Goal: Task Accomplishment & Management: Manage account settings

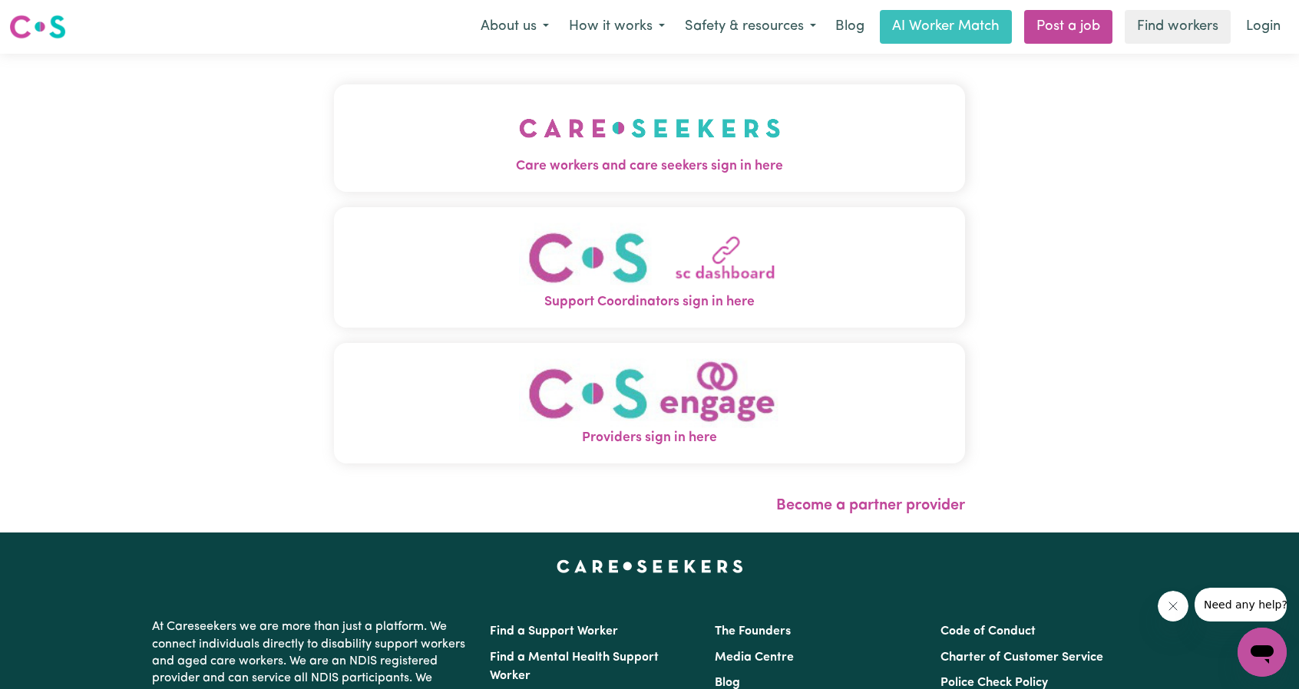
click at [661, 122] on img "Care workers and care seekers sign in here" at bounding box center [650, 128] width 262 height 57
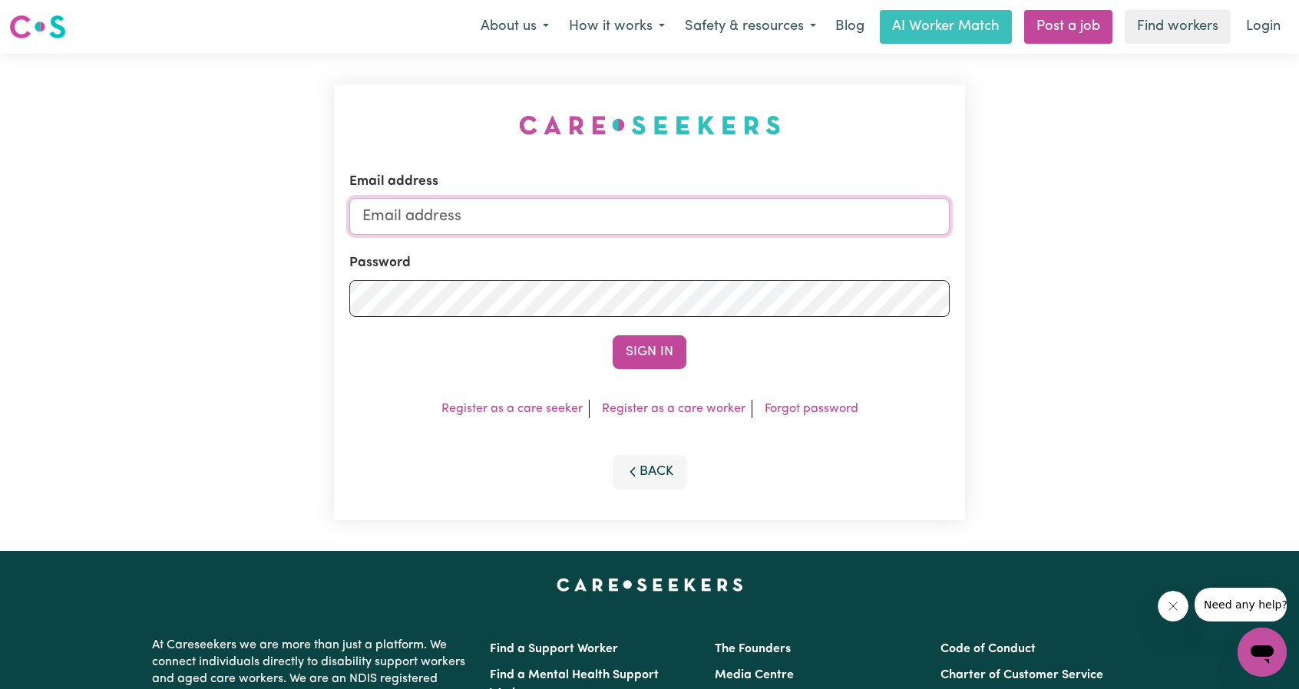
click at [494, 202] on input "Email address" at bounding box center [649, 216] width 600 height 37
drag, startPoint x: 442, startPoint y: 220, endPoint x: 789, endPoint y: 249, distance: 348.2
click at [791, 252] on form "Email address [EMAIL_ADDRESS][PERSON_NAME][DOMAIN_NAME] Password Sign In" at bounding box center [649, 270] width 600 height 197
click at [651, 369] on div "Email address superuser~[PERSON_NAME] Password Sign In Register as a care seeke…" at bounding box center [649, 302] width 631 height 436
drag, startPoint x: 567, startPoint y: 223, endPoint x: 441, endPoint y: 227, distance: 126.0
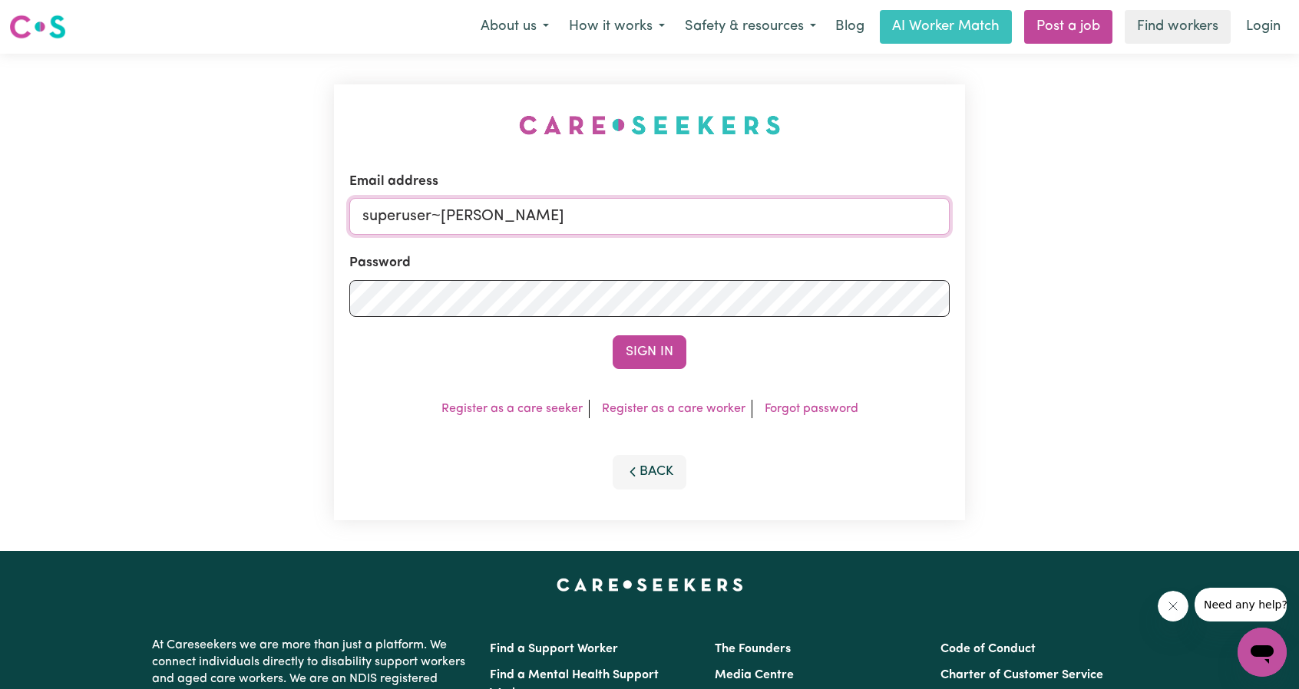
click at [441, 227] on input "superuser~[PERSON_NAME]" at bounding box center [649, 216] width 600 height 37
paste input "[EMAIL_ADDRESS][DOMAIN_NAME]"
type input "[EMAIL_ADDRESS][DOMAIN_NAME]"
click at [643, 346] on button "Sign In" at bounding box center [650, 352] width 74 height 34
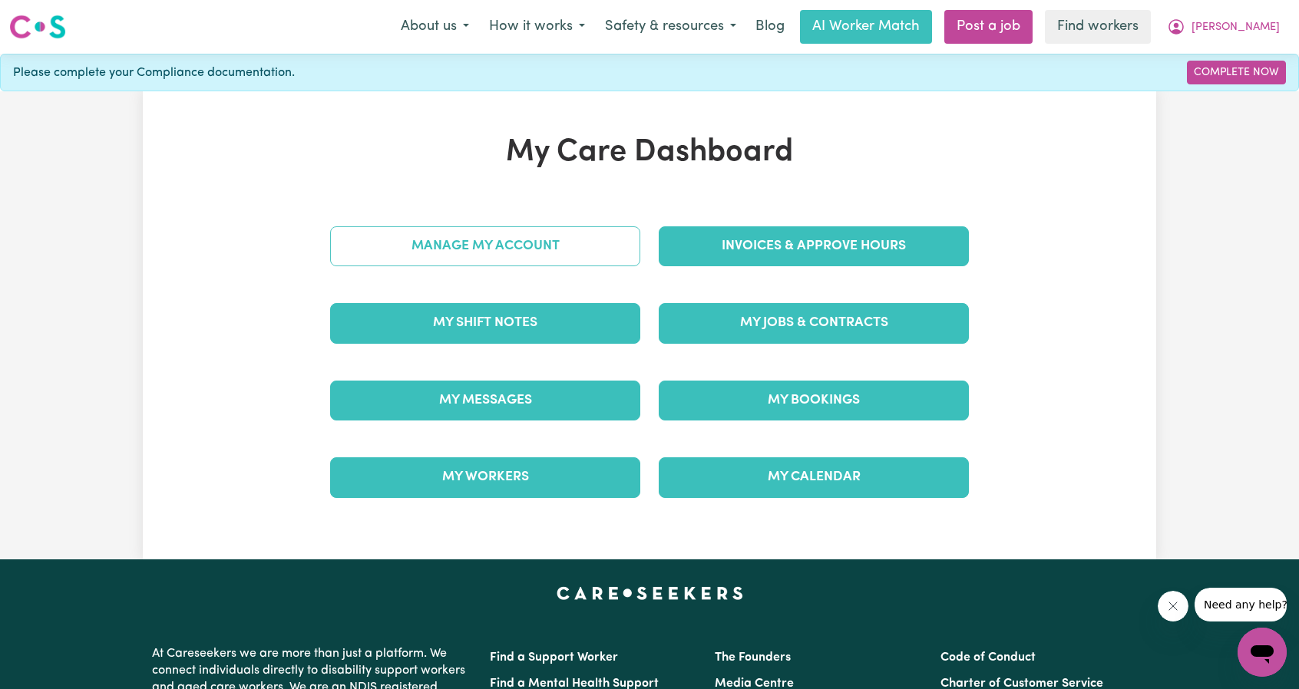
click at [534, 243] on link "Manage My Account" at bounding box center [485, 246] width 310 height 40
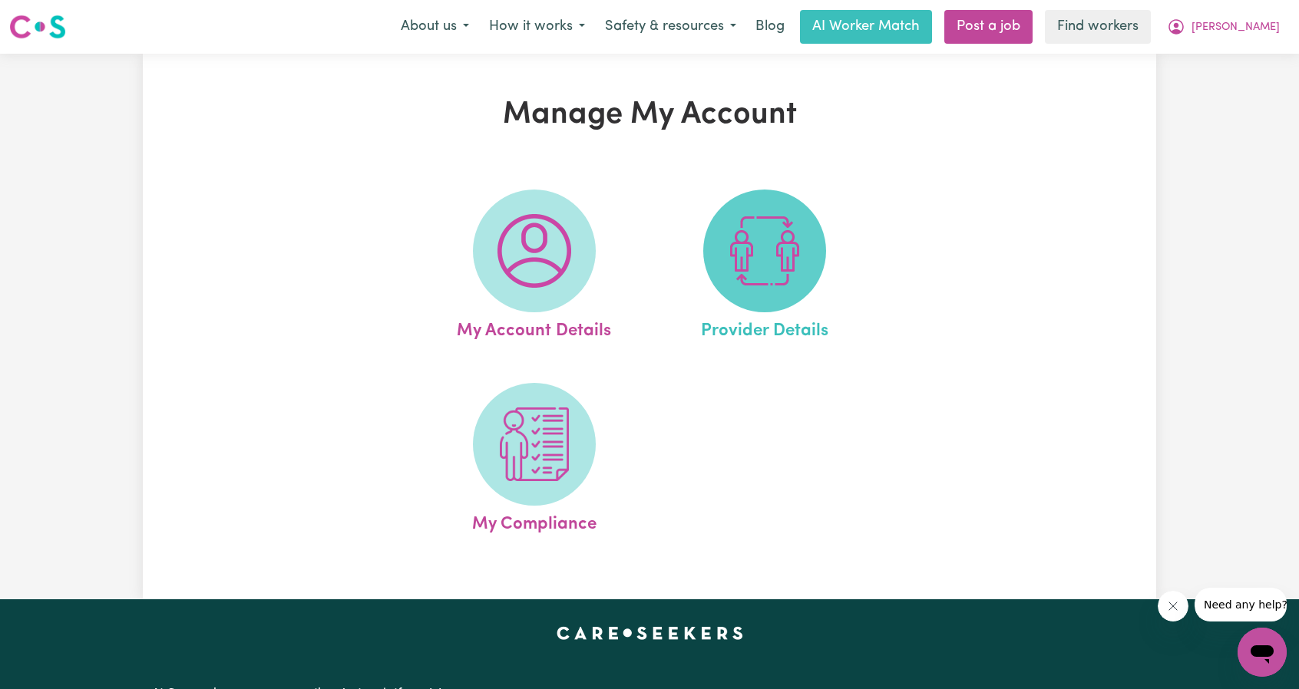
click at [758, 226] on img at bounding box center [765, 251] width 74 height 74
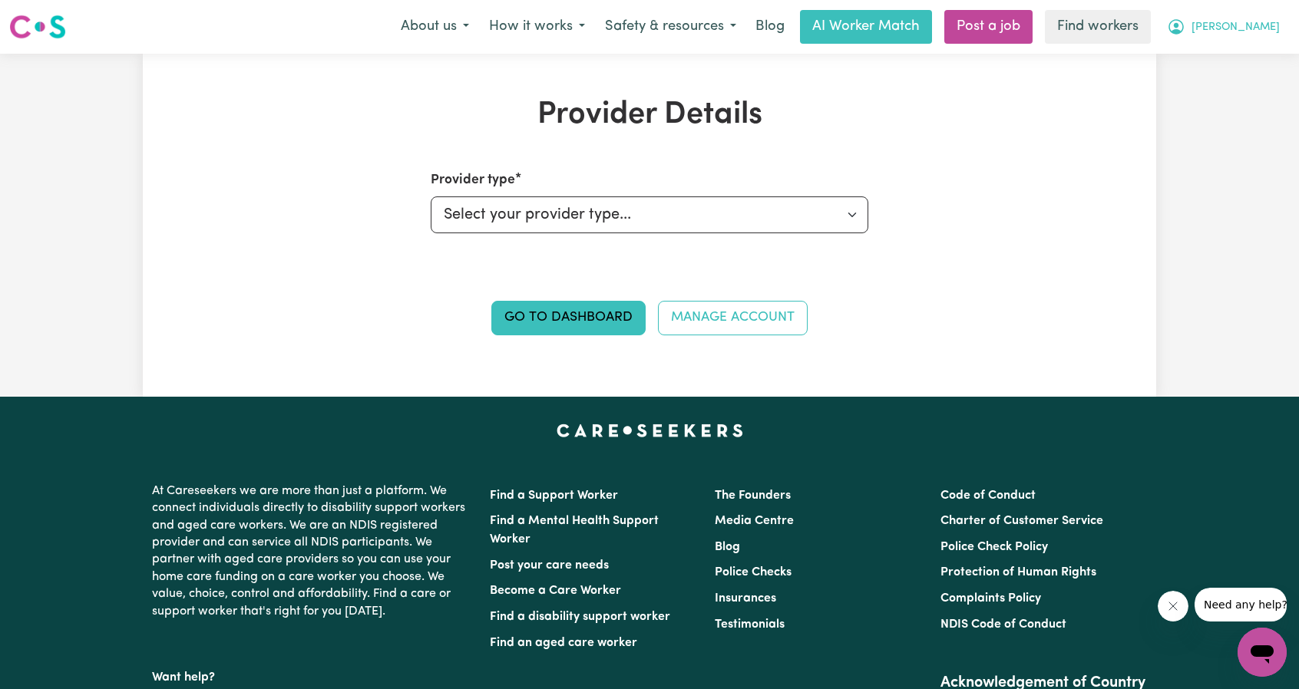
click at [1267, 15] on button "[PERSON_NAME]" at bounding box center [1223, 27] width 133 height 32
click at [1175, 45] on link "My Dashboard" at bounding box center [1228, 59] width 121 height 29
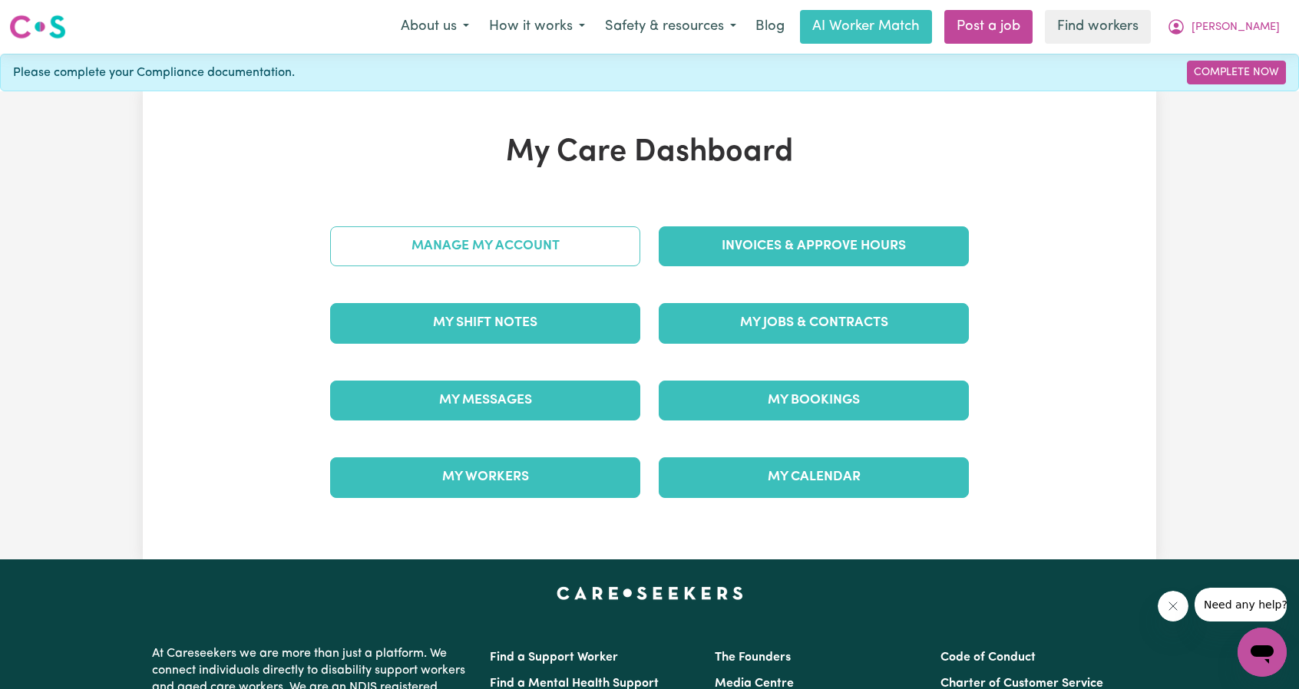
click at [533, 233] on link "Manage My Account" at bounding box center [485, 246] width 310 height 40
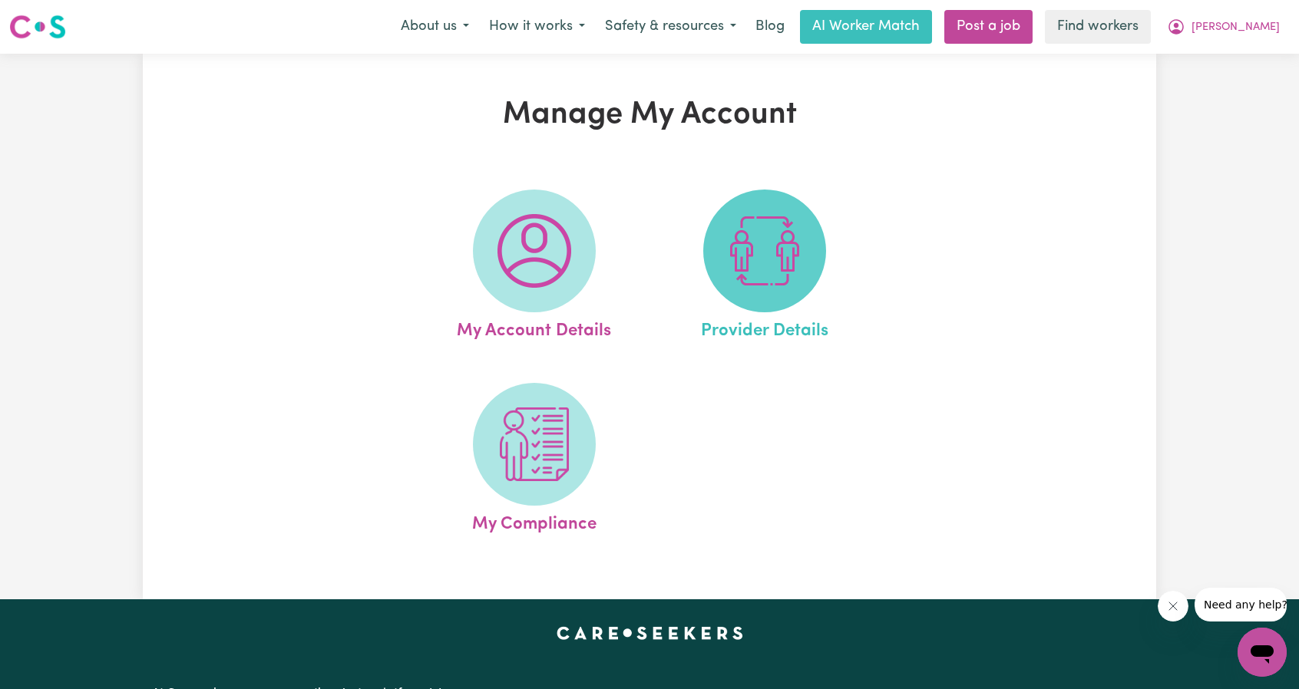
click at [800, 249] on img at bounding box center [765, 251] width 74 height 74
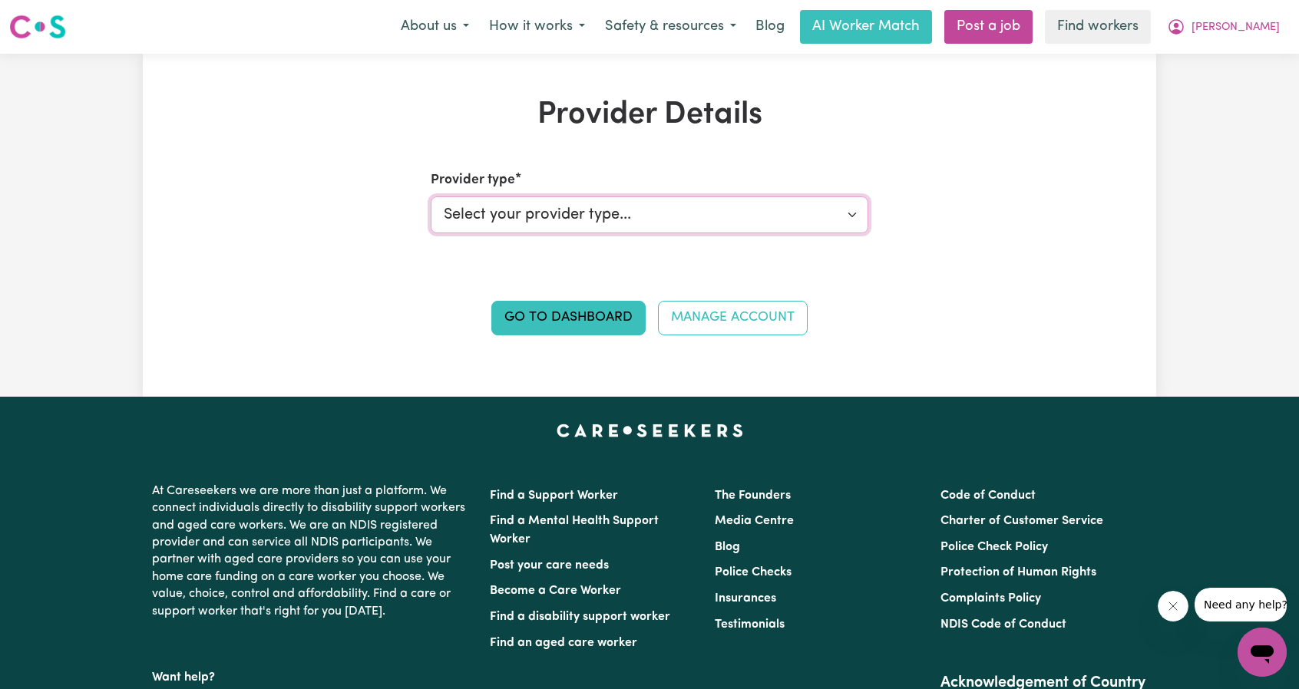
drag, startPoint x: 686, startPoint y: 222, endPoint x: 680, endPoint y: 227, distance: 8.2
click at [686, 222] on select "Select your provider type... Privately Aged Care / Home Care Package NDIS Fundi…" at bounding box center [650, 215] width 438 height 37
drag, startPoint x: 1102, startPoint y: 169, endPoint x: 1089, endPoint y: 165, distance: 13.6
click at [1092, 171] on div "Provider Details Provider type Select your provider type... Privately Aged Care…" at bounding box center [649, 225] width 1013 height 257
click at [1178, 25] on icon "My Account" at bounding box center [1176, 25] width 5 height 5
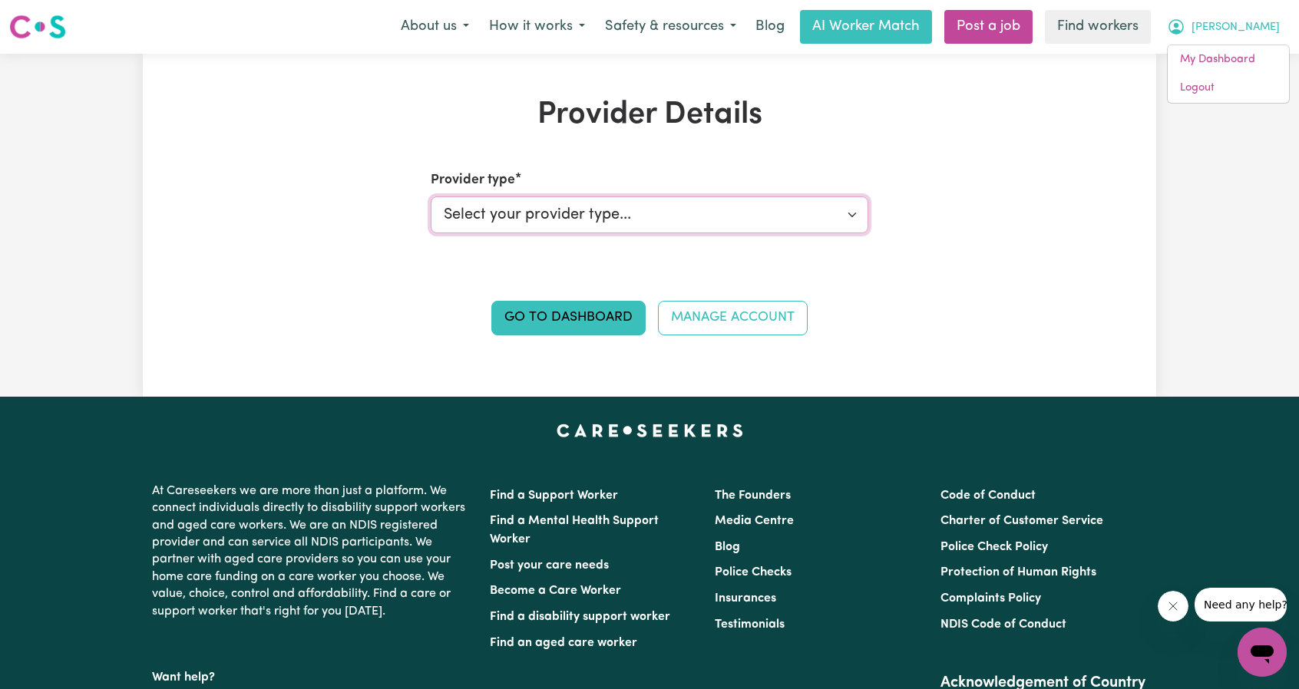
click at [708, 223] on select "Select your provider type... Privately Aged Care / Home Care Package NDIS Fundi…" at bounding box center [650, 215] width 438 height 37
drag, startPoint x: 1095, startPoint y: 216, endPoint x: 1087, endPoint y: 213, distance: 8.8
click at [1093, 216] on div "Provider Details Provider type Select your provider type... Privately Aged Care…" at bounding box center [649, 225] width 1013 height 257
click at [1239, 21] on span "[PERSON_NAME]" at bounding box center [1235, 27] width 88 height 17
click at [1219, 42] on div "About us How it works Safety & resources Blog AI Worker Match Post a job Find w…" at bounding box center [840, 27] width 899 height 34
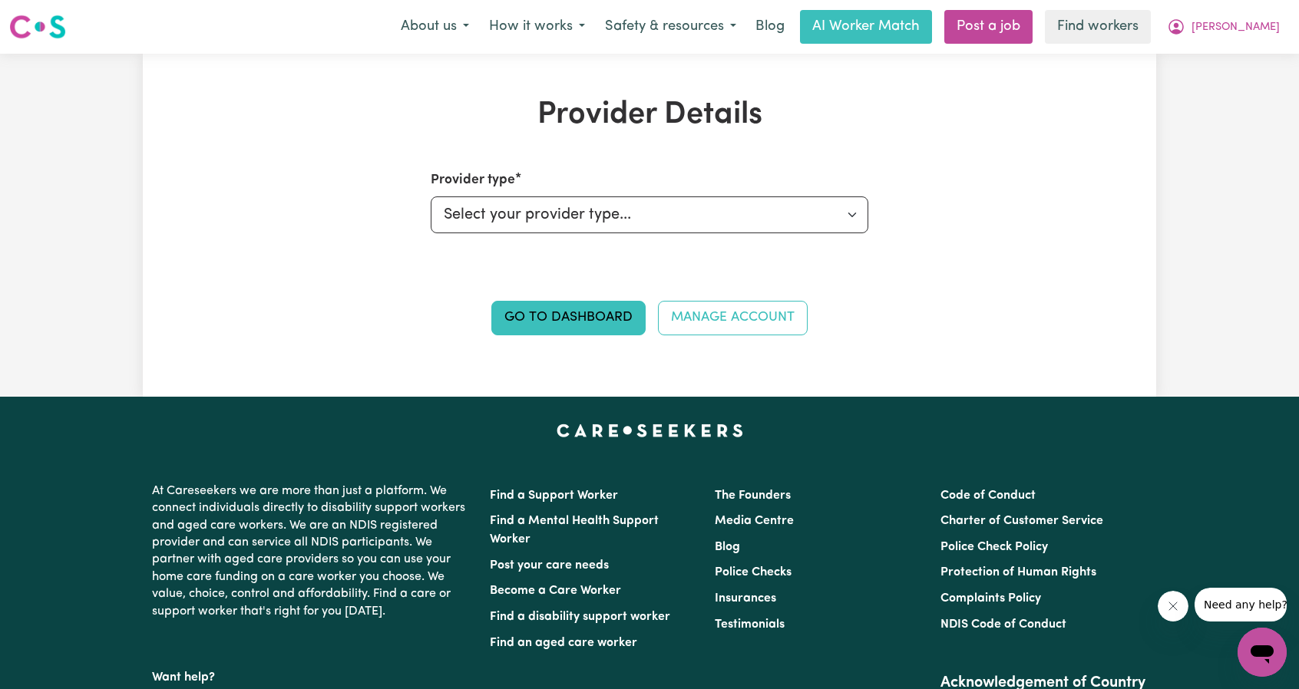
click at [1202, 53] on nav "Menu About us How it works Safety & resources Blog AI Worker Match Post a job F…" at bounding box center [649, 27] width 1299 height 54
drag, startPoint x: 1227, startPoint y: 28, endPoint x: 1204, endPoint y: 49, distance: 31.5
click at [1185, 27] on icon "My Account" at bounding box center [1176, 27] width 18 height 18
click at [1204, 51] on link "My Dashboard" at bounding box center [1228, 59] width 121 height 29
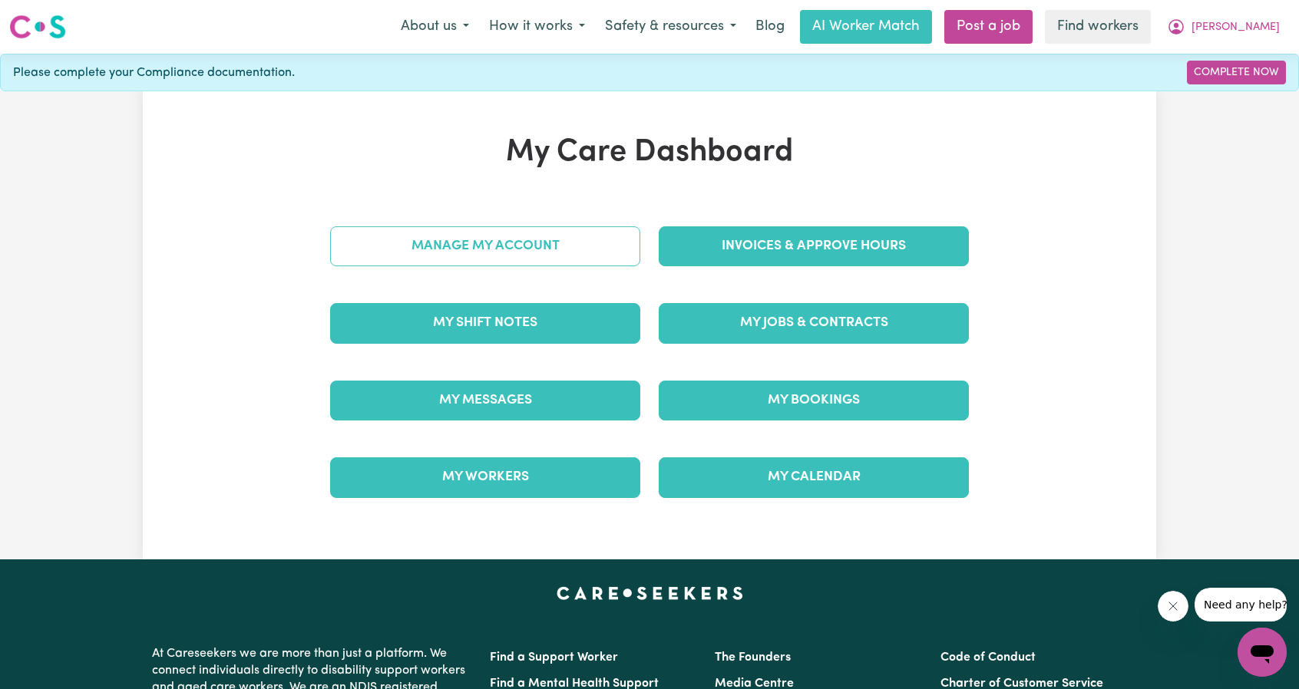
click at [528, 226] on link "Manage My Account" at bounding box center [485, 246] width 310 height 40
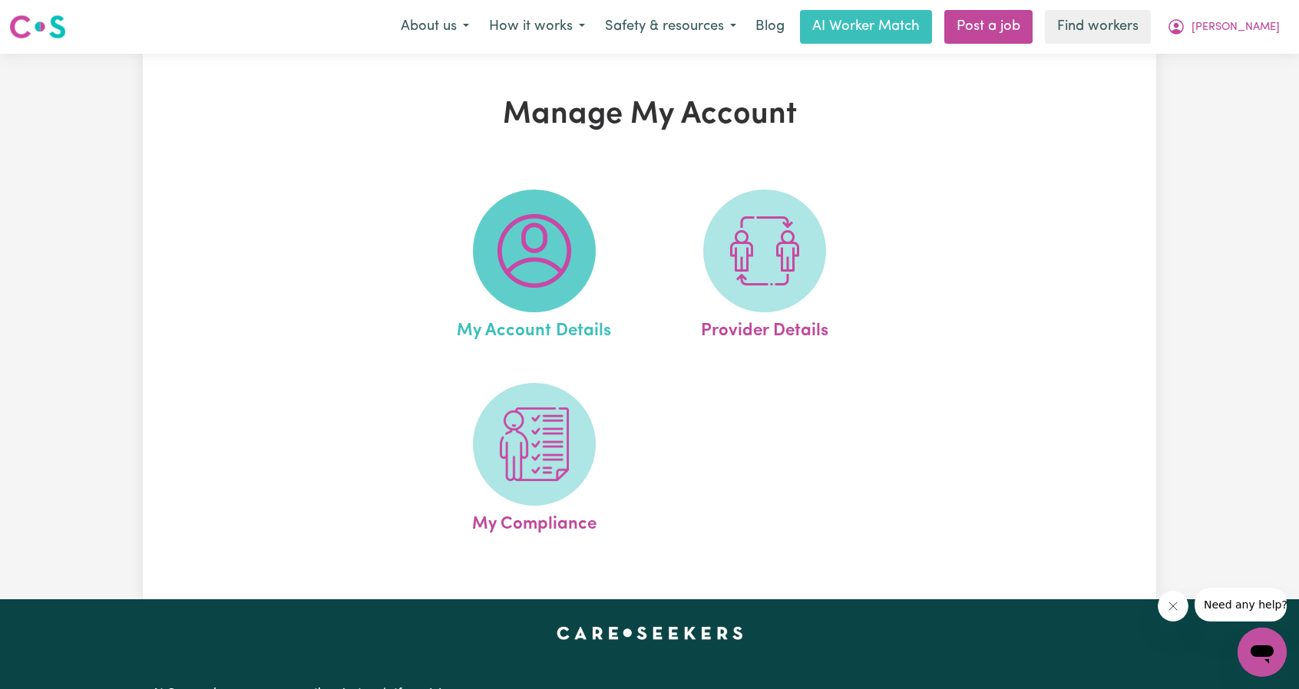
click at [542, 279] on img at bounding box center [534, 251] width 74 height 74
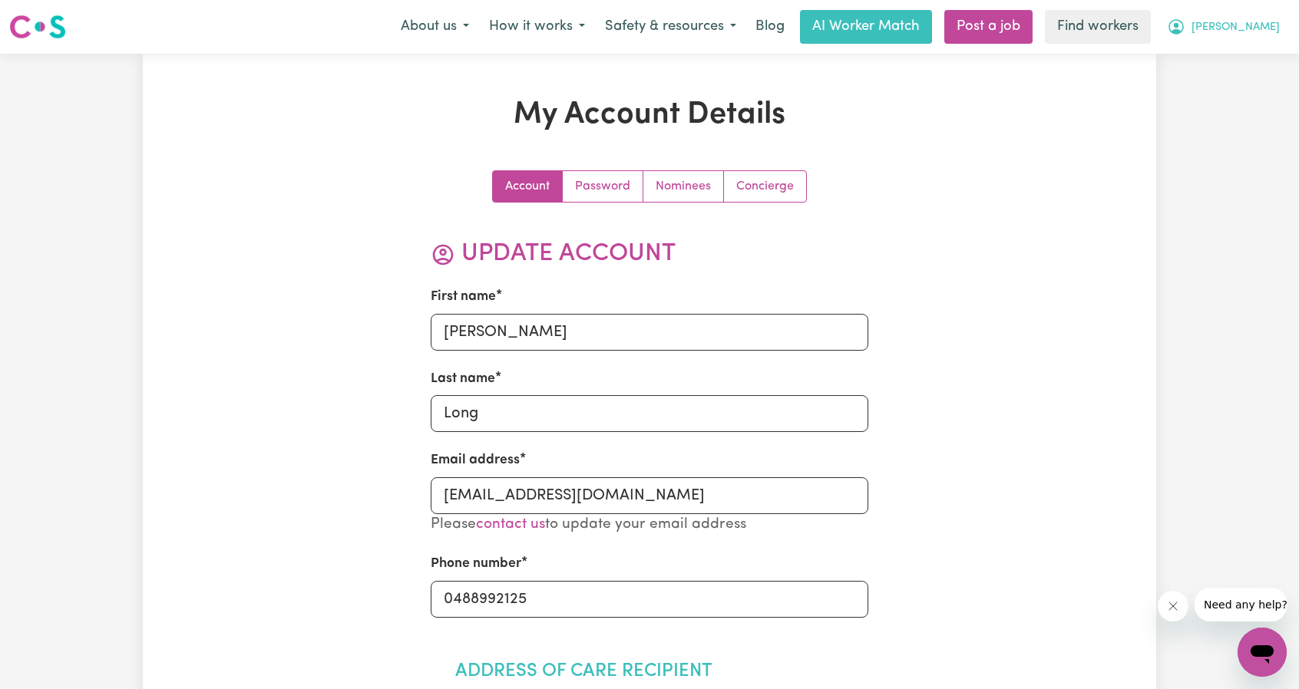
click at [1253, 19] on span "[PERSON_NAME]" at bounding box center [1235, 27] width 88 height 17
click at [1232, 58] on link "My Dashboard" at bounding box center [1228, 59] width 121 height 29
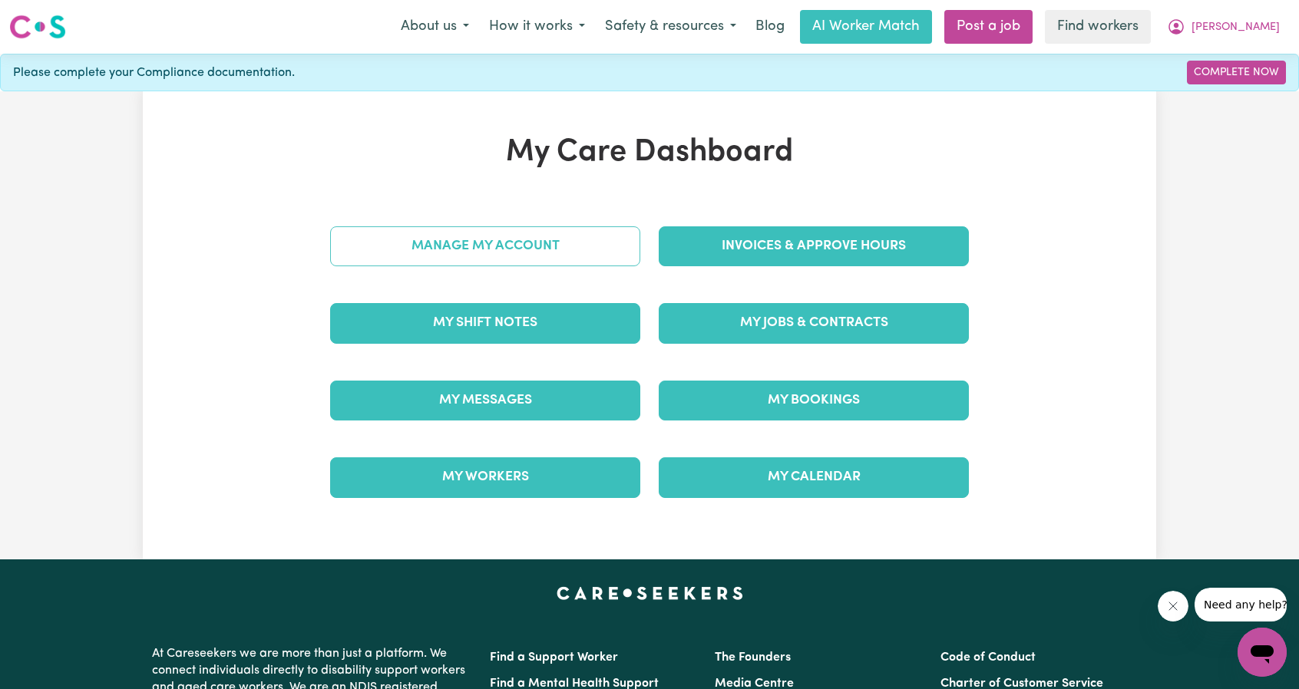
click at [422, 229] on link "Manage My Account" at bounding box center [485, 246] width 310 height 40
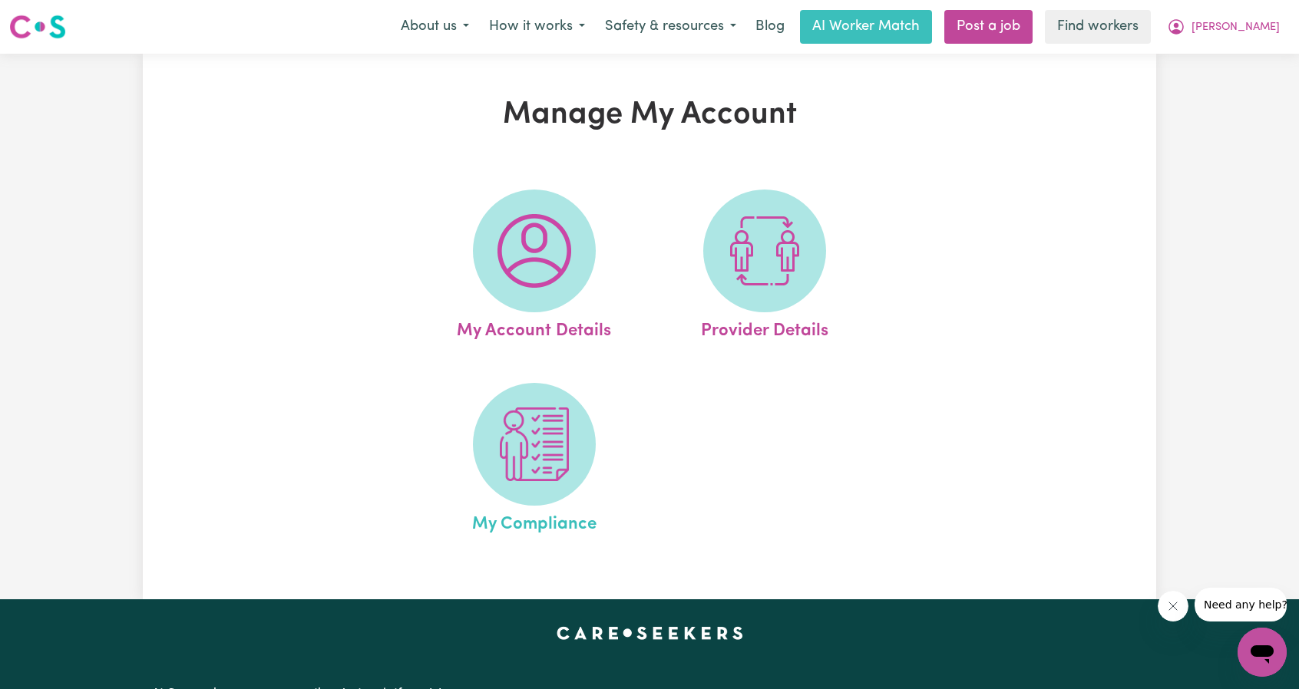
click at [537, 515] on span "My Compliance" at bounding box center [534, 522] width 124 height 32
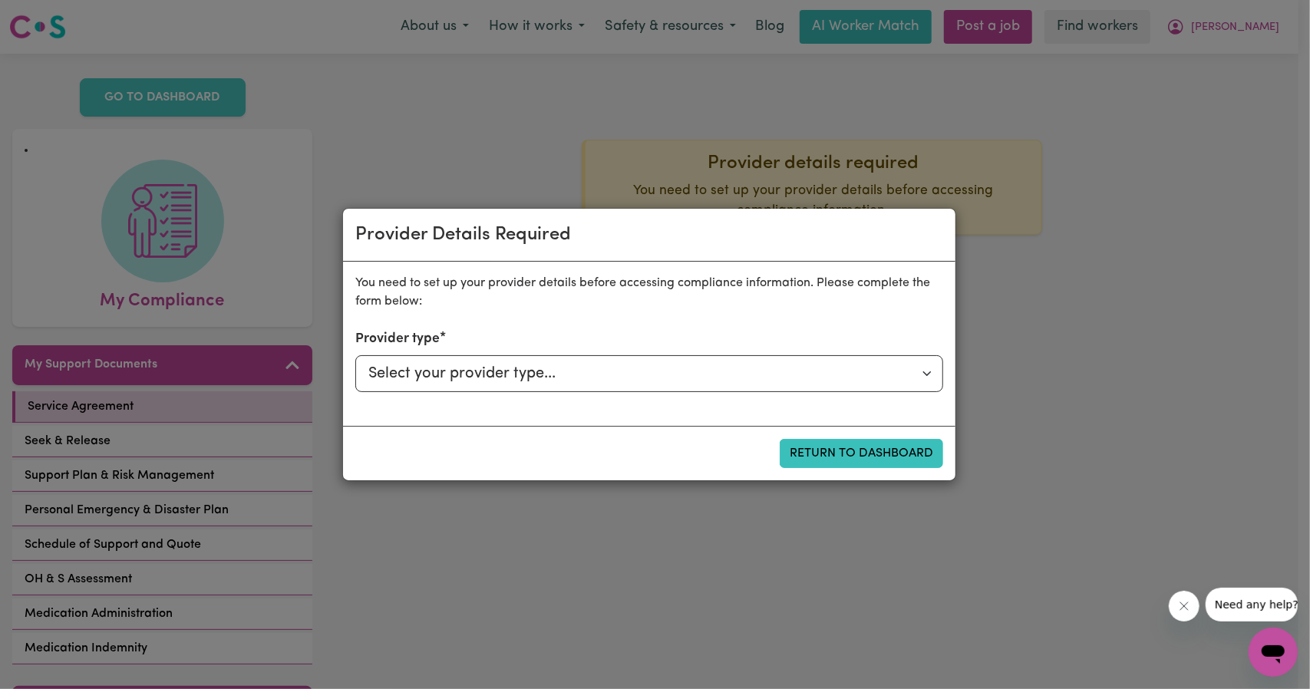
click at [622, 296] on p "You need to set up your provider details before accessing compliance informatio…" at bounding box center [649, 292] width 588 height 37
click at [1002, 259] on div "Provider Details Required You need to set up your provider details before acces…" at bounding box center [655, 344] width 1310 height 689
click at [821, 455] on button "Return to Dashboard" at bounding box center [862, 453] width 164 height 29
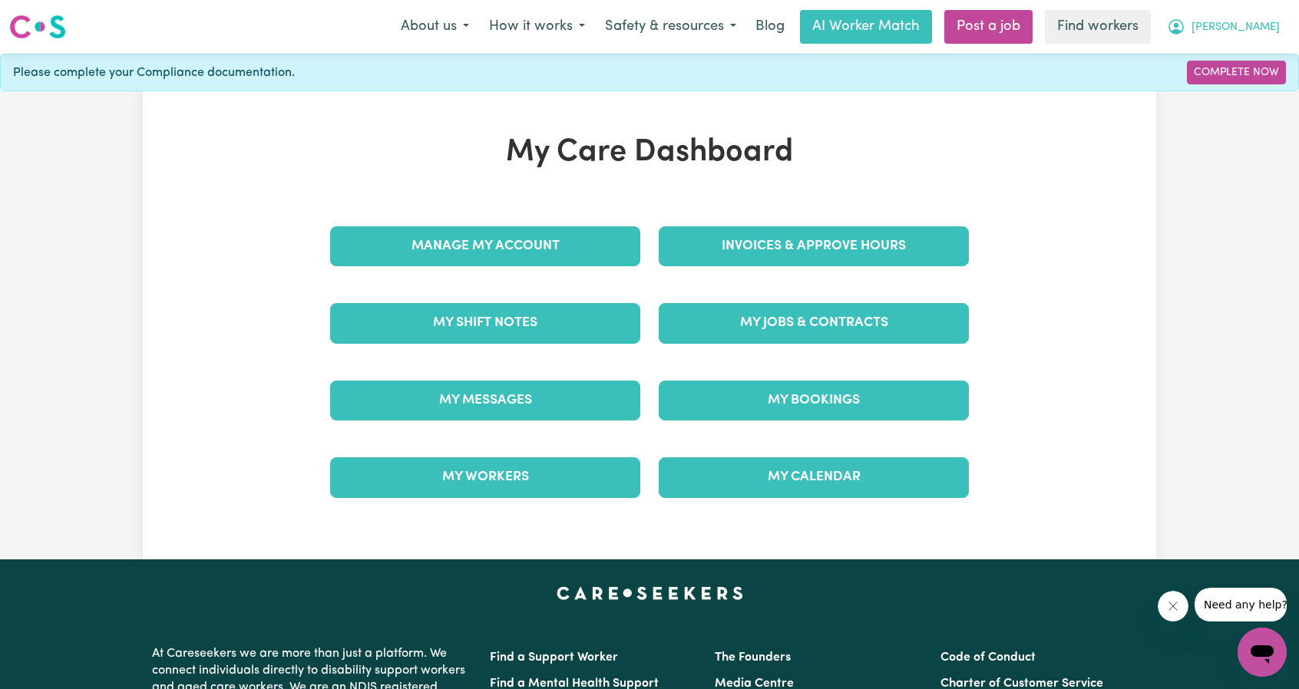
click at [1231, 24] on button "[PERSON_NAME]" at bounding box center [1223, 27] width 133 height 32
click at [1222, 101] on link "Logout" at bounding box center [1228, 88] width 121 height 29
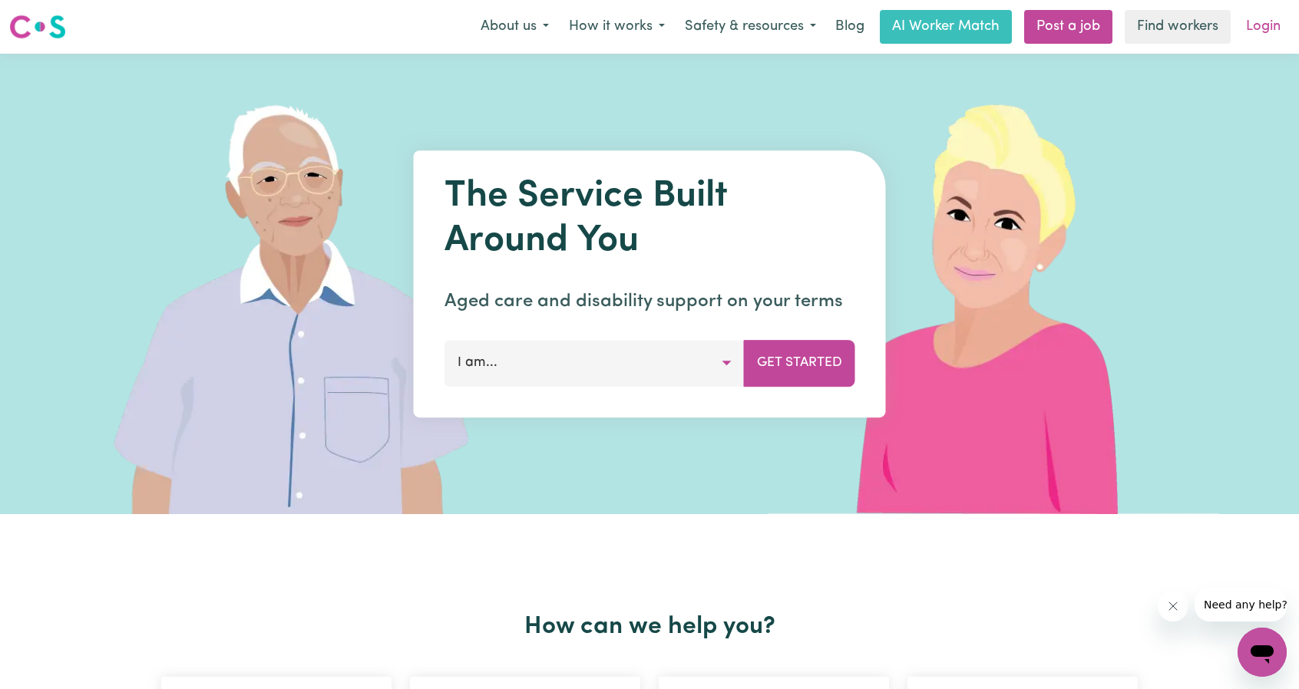
click at [1252, 21] on link "Login" at bounding box center [1263, 27] width 53 height 34
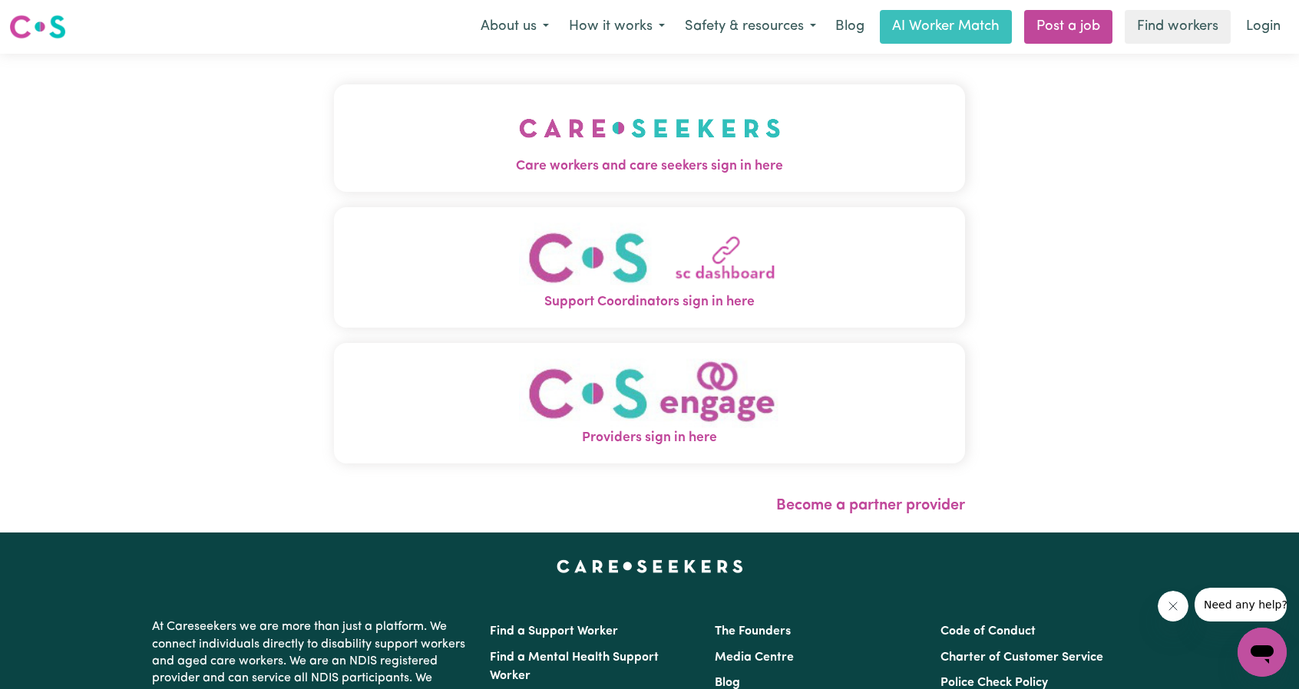
click at [597, 133] on img "Care workers and care seekers sign in here" at bounding box center [650, 128] width 262 height 57
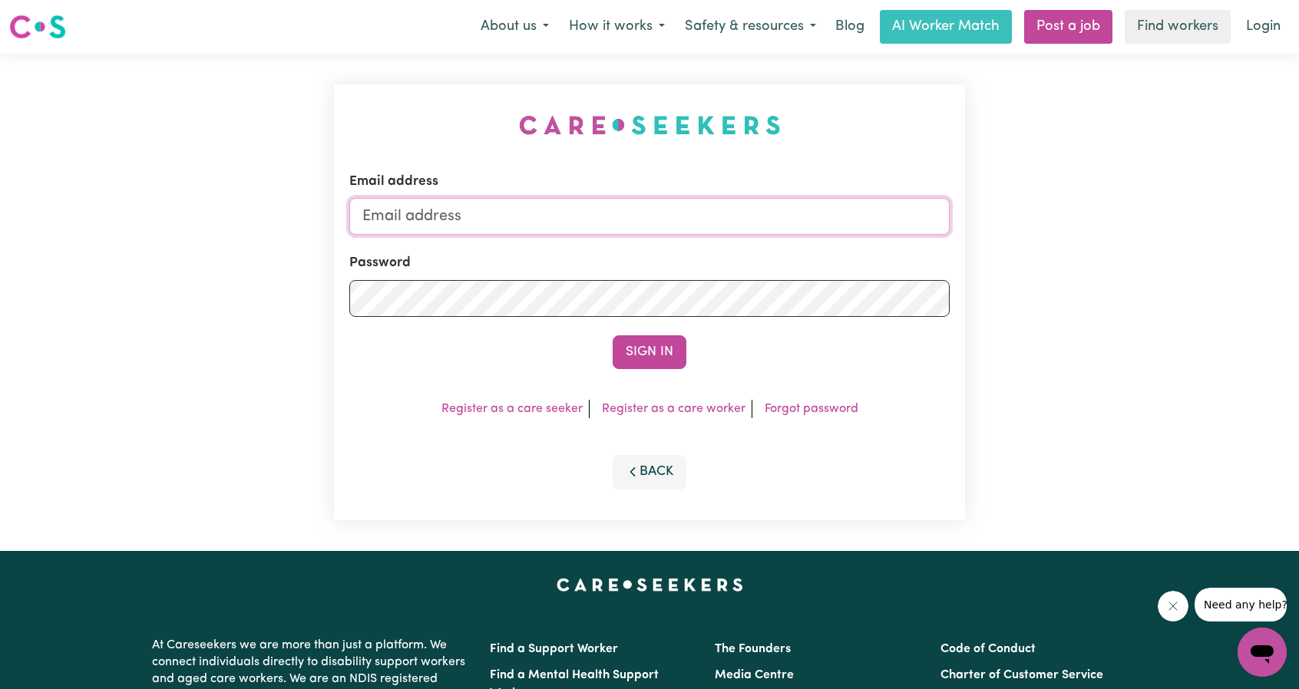
click at [548, 215] on input "Email address" at bounding box center [649, 216] width 600 height 37
drag, startPoint x: 440, startPoint y: 220, endPoint x: 760, endPoint y: 256, distance: 322.1
click at [769, 252] on form "Email address [EMAIL_ADDRESS][PERSON_NAME][DOMAIN_NAME] Password Sign In" at bounding box center [649, 270] width 600 height 197
type input "[EMAIL_ADDRESS][DOMAIN_NAME]"
click at [641, 345] on button "Sign In" at bounding box center [650, 352] width 74 height 34
